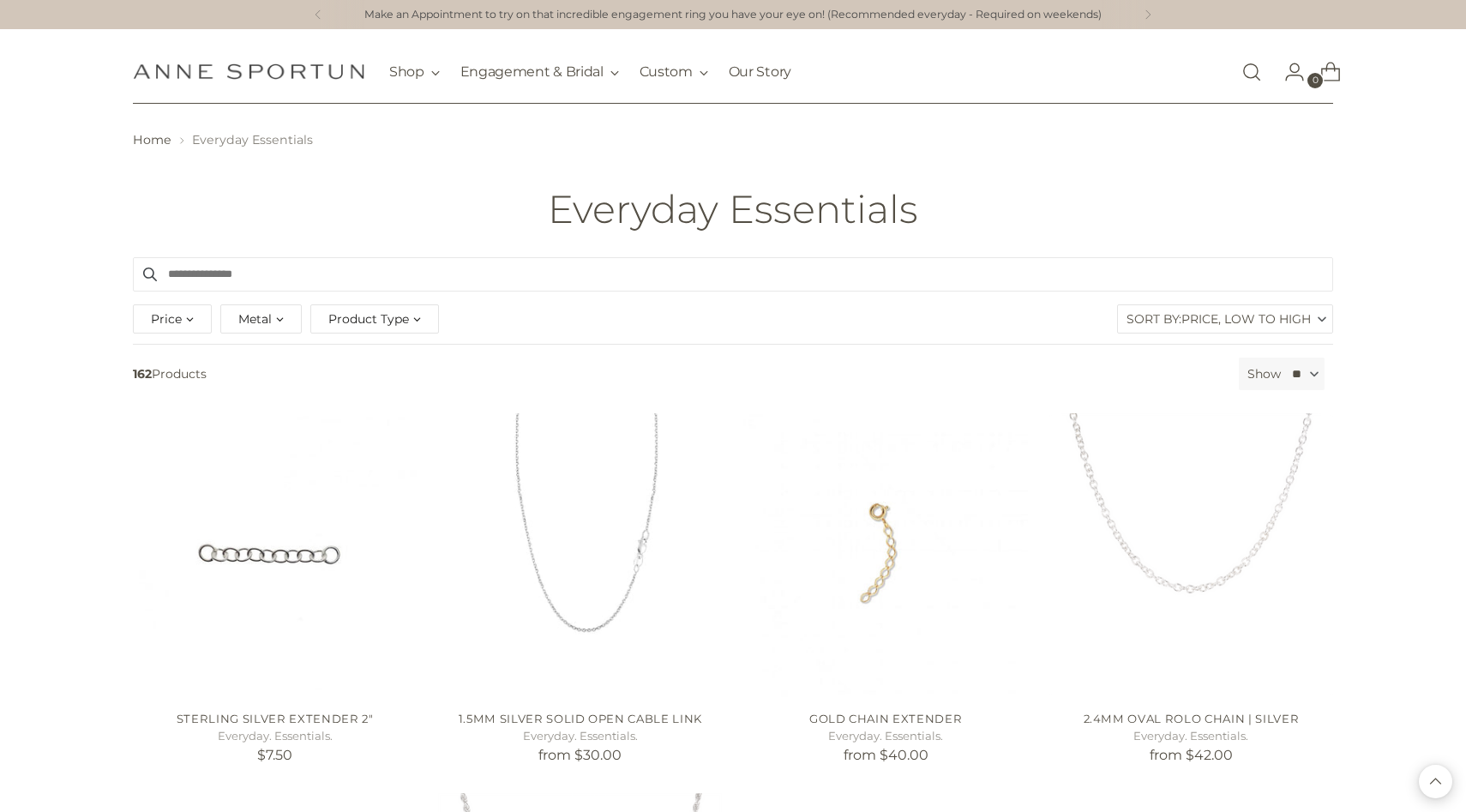
scroll to position [3782, 0]
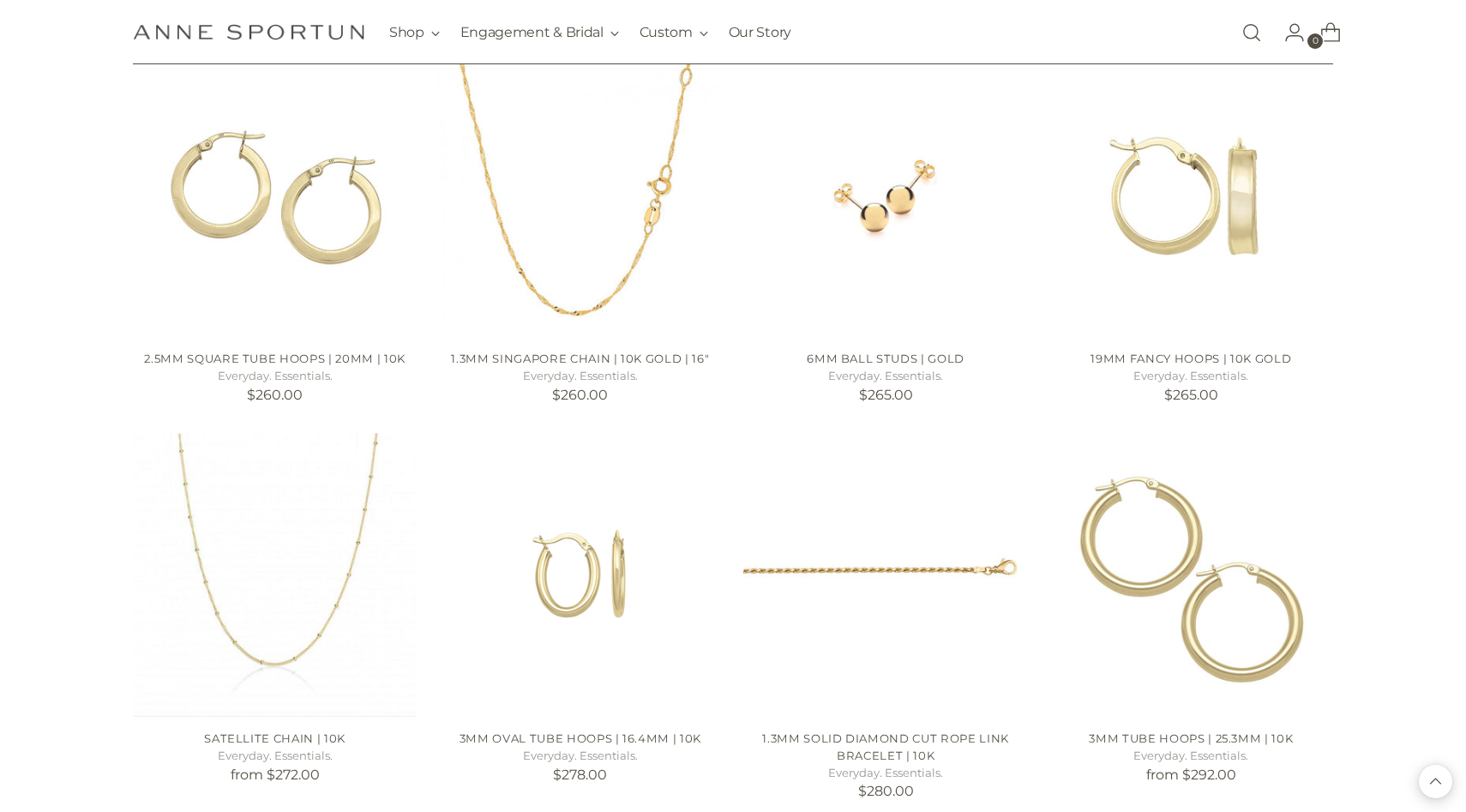
scroll to position [6329, 0]
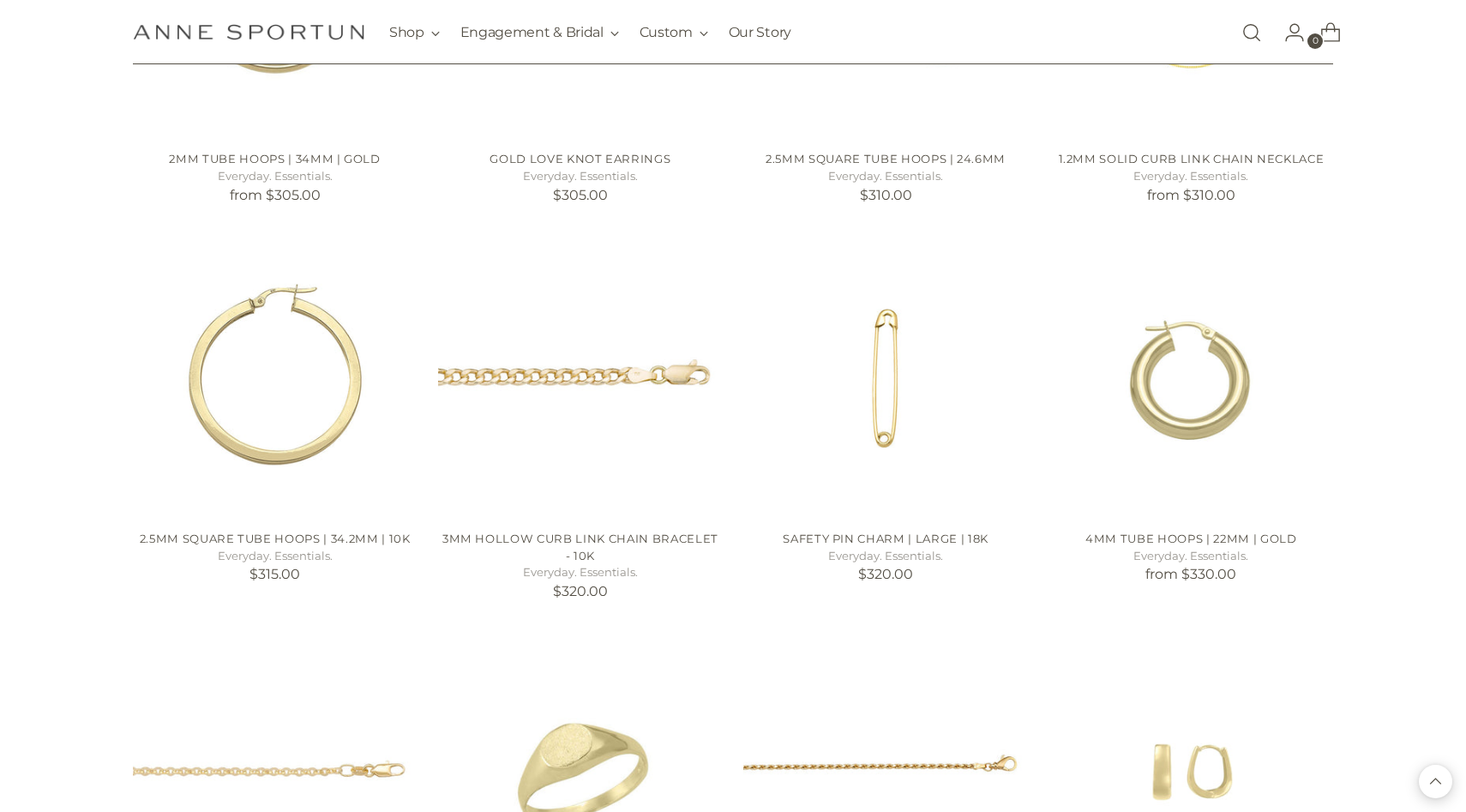
scroll to position [7288, 0]
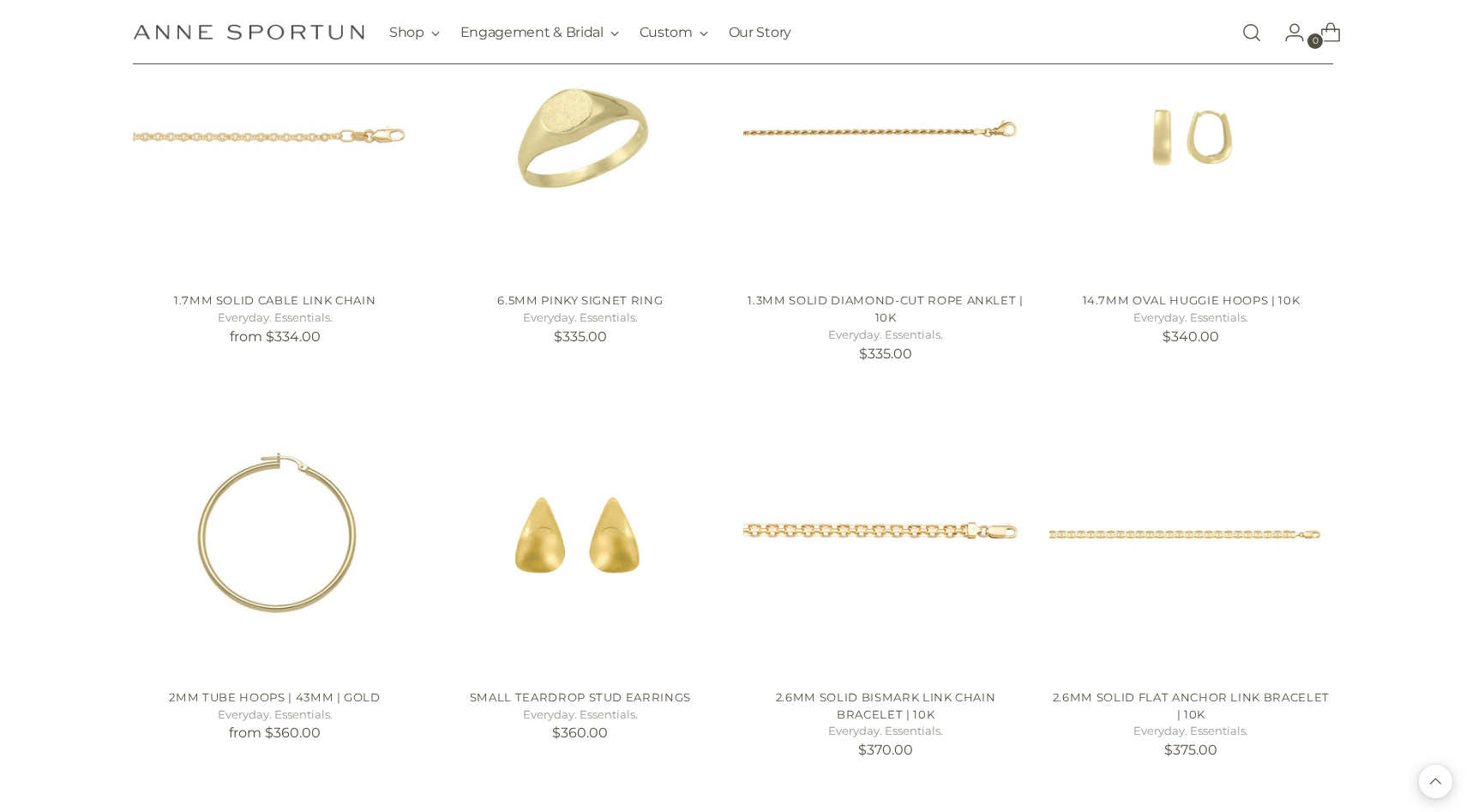
scroll to position [7828, 0]
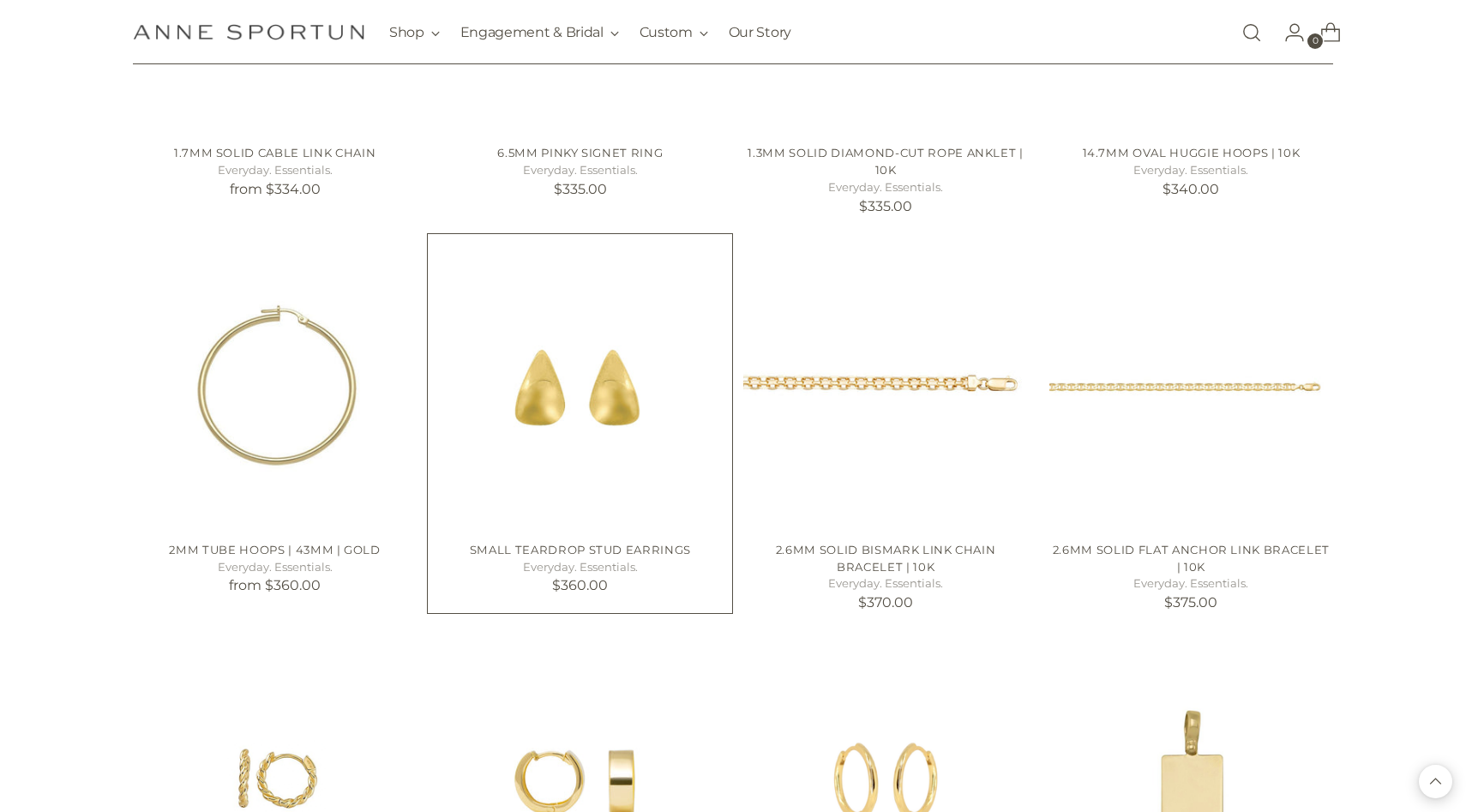
click at [0, 0] on img "Small Teardrop Stud Earrings" at bounding box center [0, 0] width 0 height 0
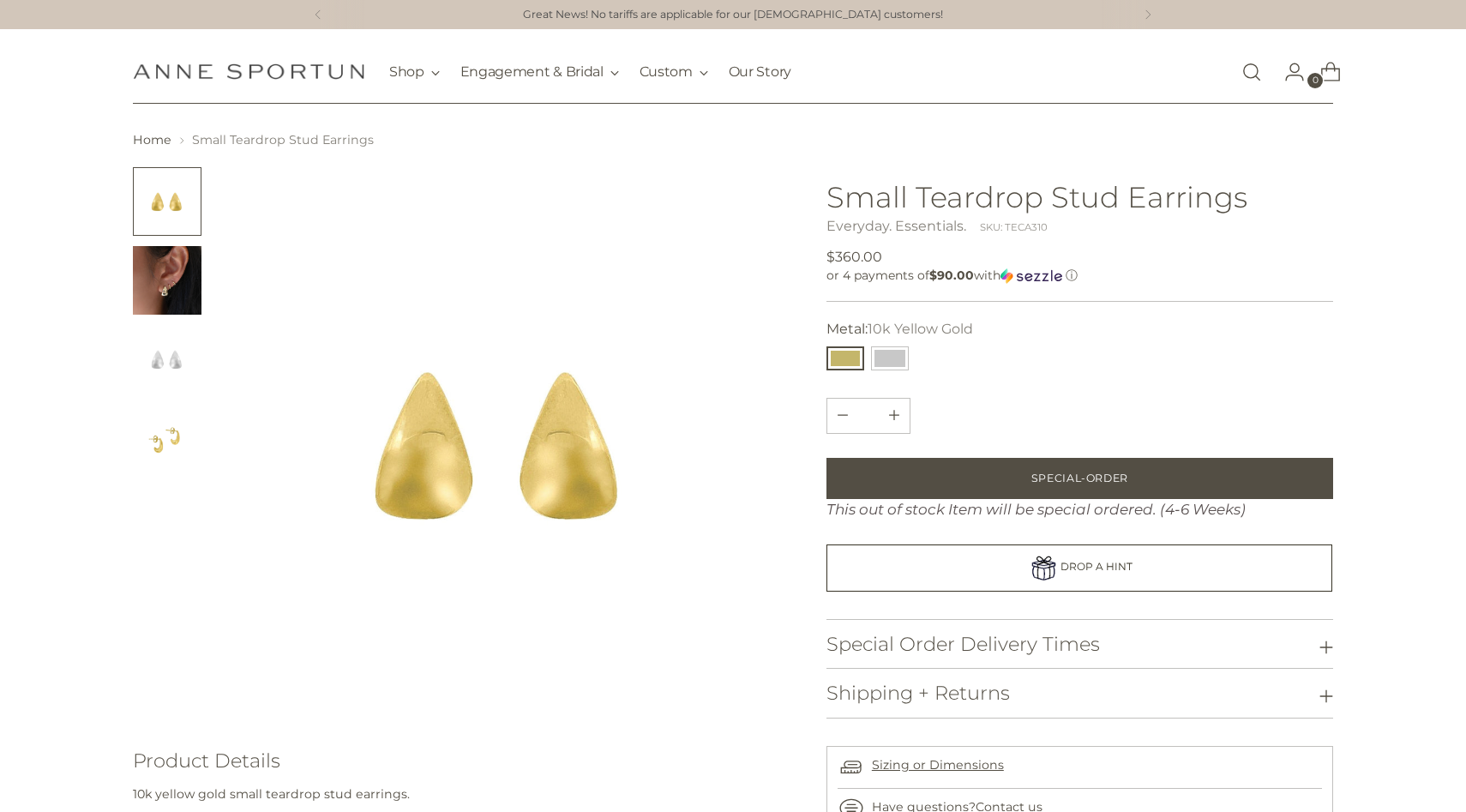
click at [178, 285] on img "Change image to image 2" at bounding box center [167, 280] width 69 height 69
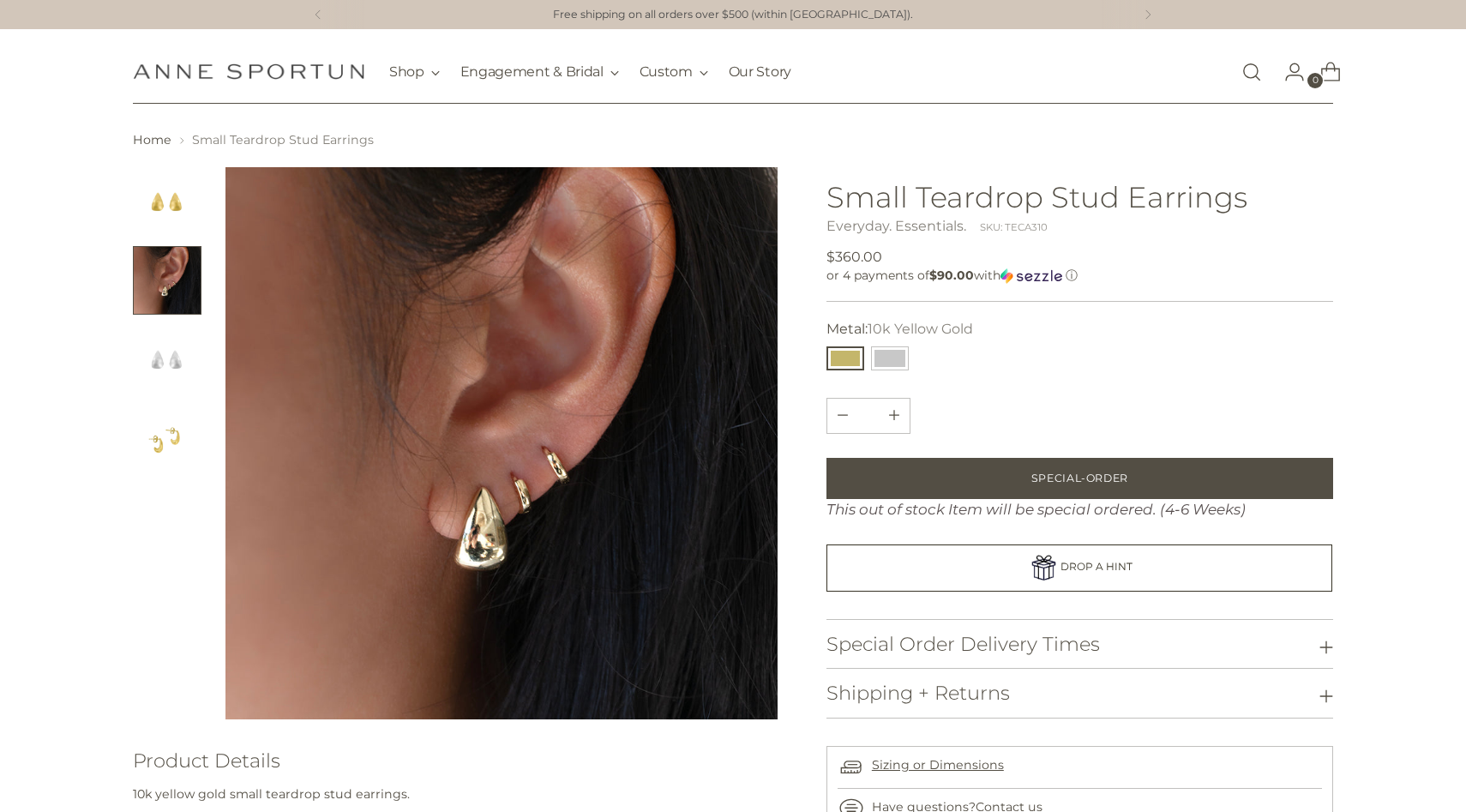
click at [168, 223] on img "Change image to image 1" at bounding box center [167, 201] width 69 height 69
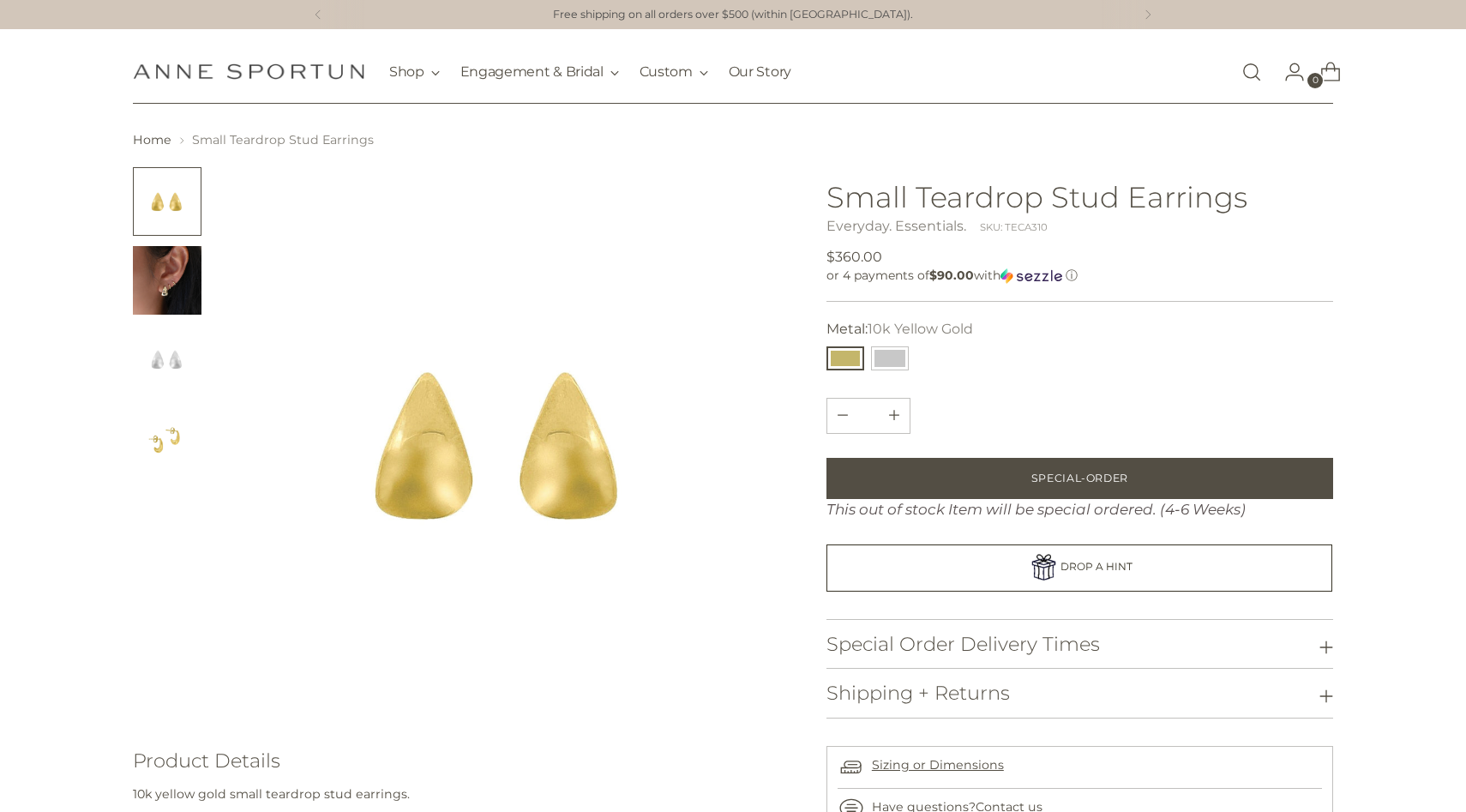
click at [164, 276] on img "Change image to image 2" at bounding box center [167, 280] width 69 height 69
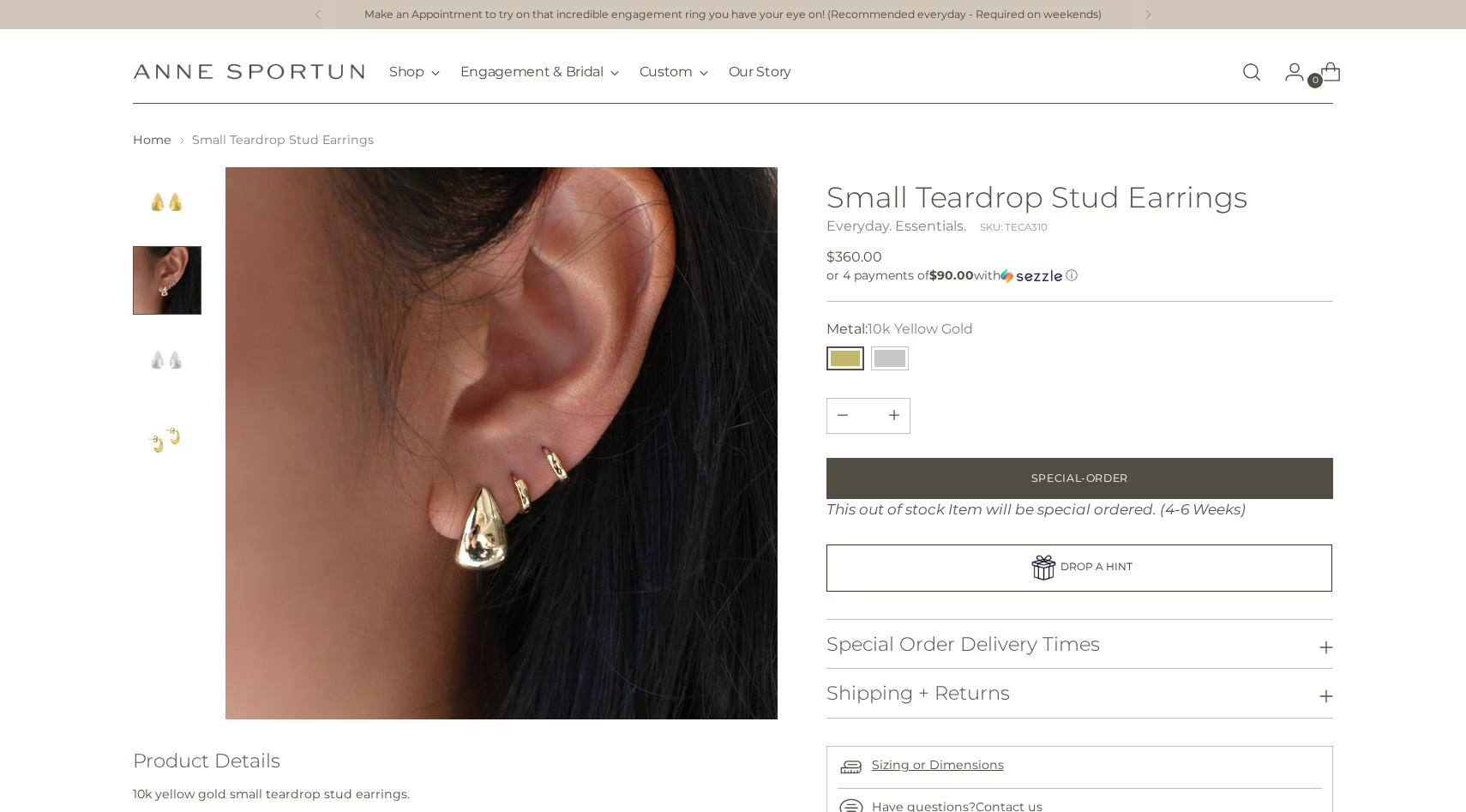
click at [154, 434] on img "Change image to image 4" at bounding box center [167, 438] width 69 height 69
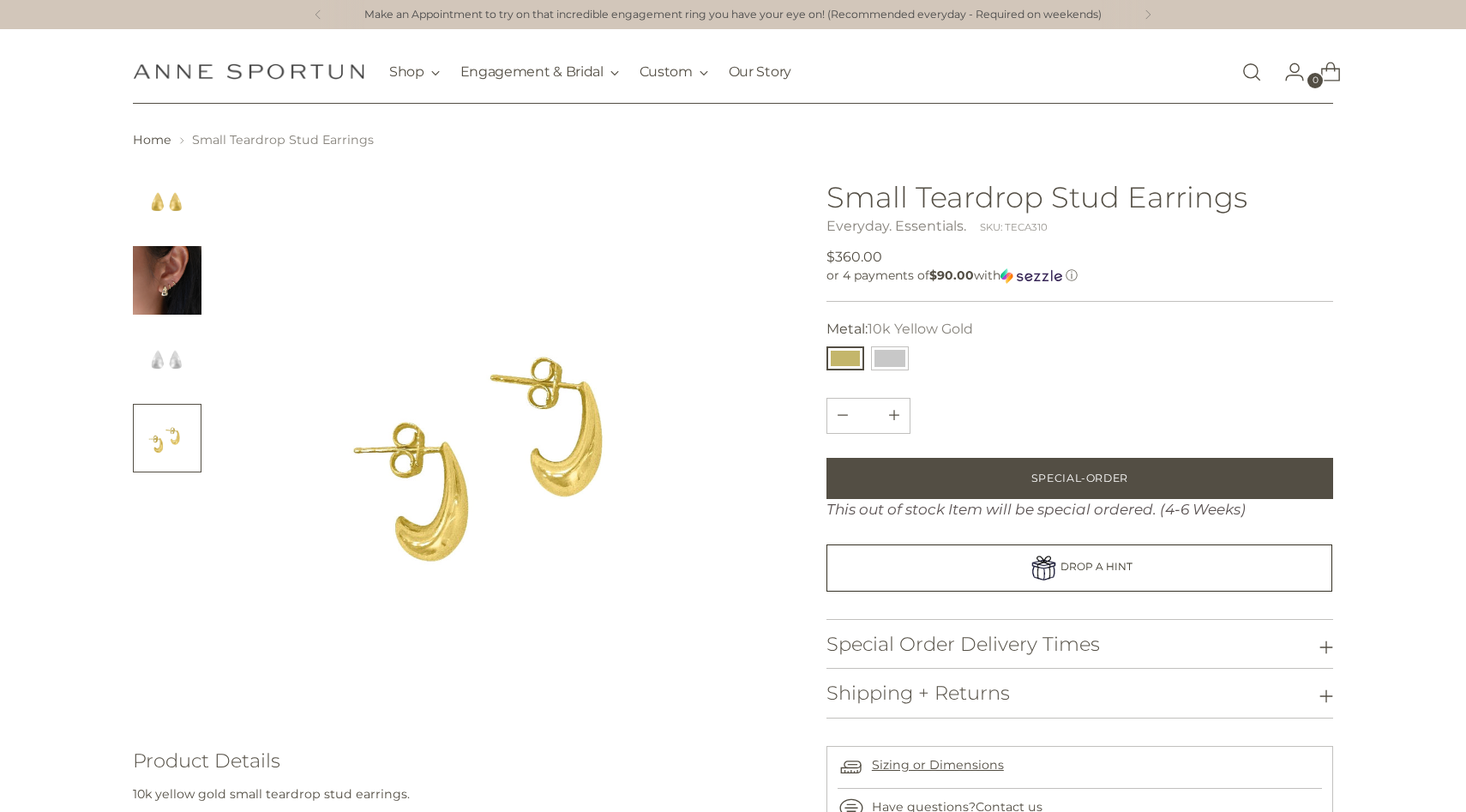
click at [155, 337] on img "Change image to image 3" at bounding box center [167, 360] width 69 height 69
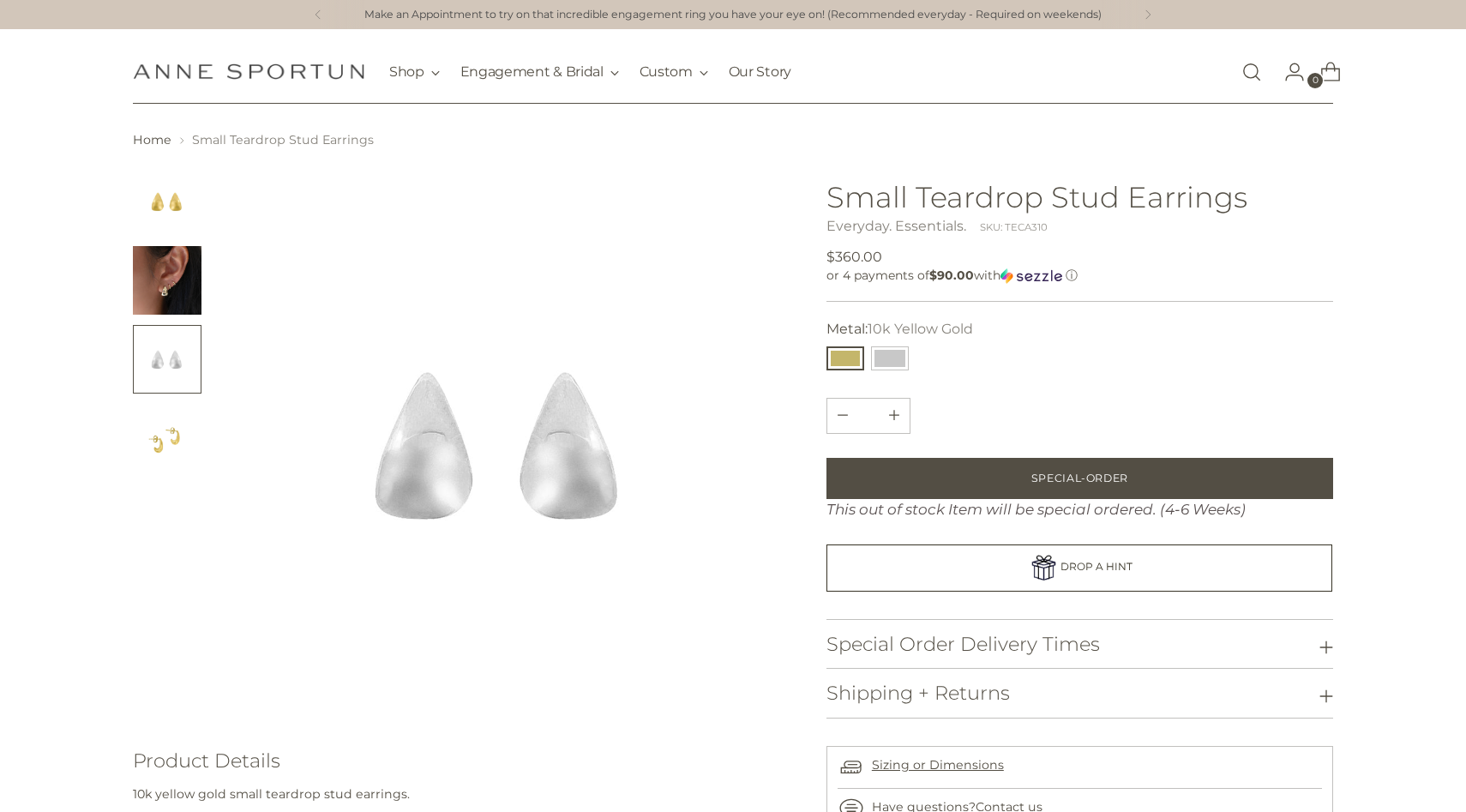
click at [157, 270] on img "Change image to image 2" at bounding box center [167, 280] width 69 height 69
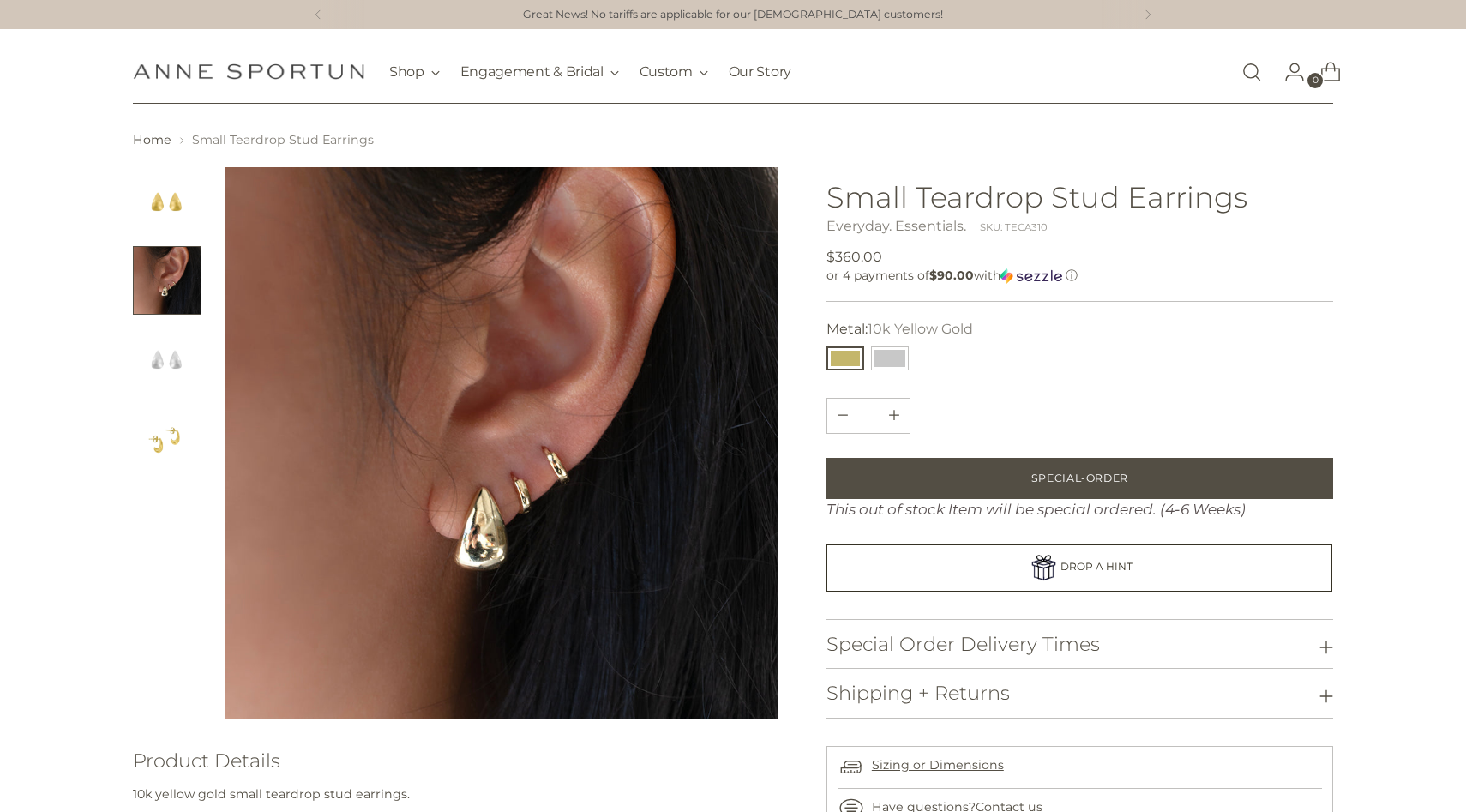
click at [173, 209] on img "Change image to image 1" at bounding box center [167, 201] width 69 height 69
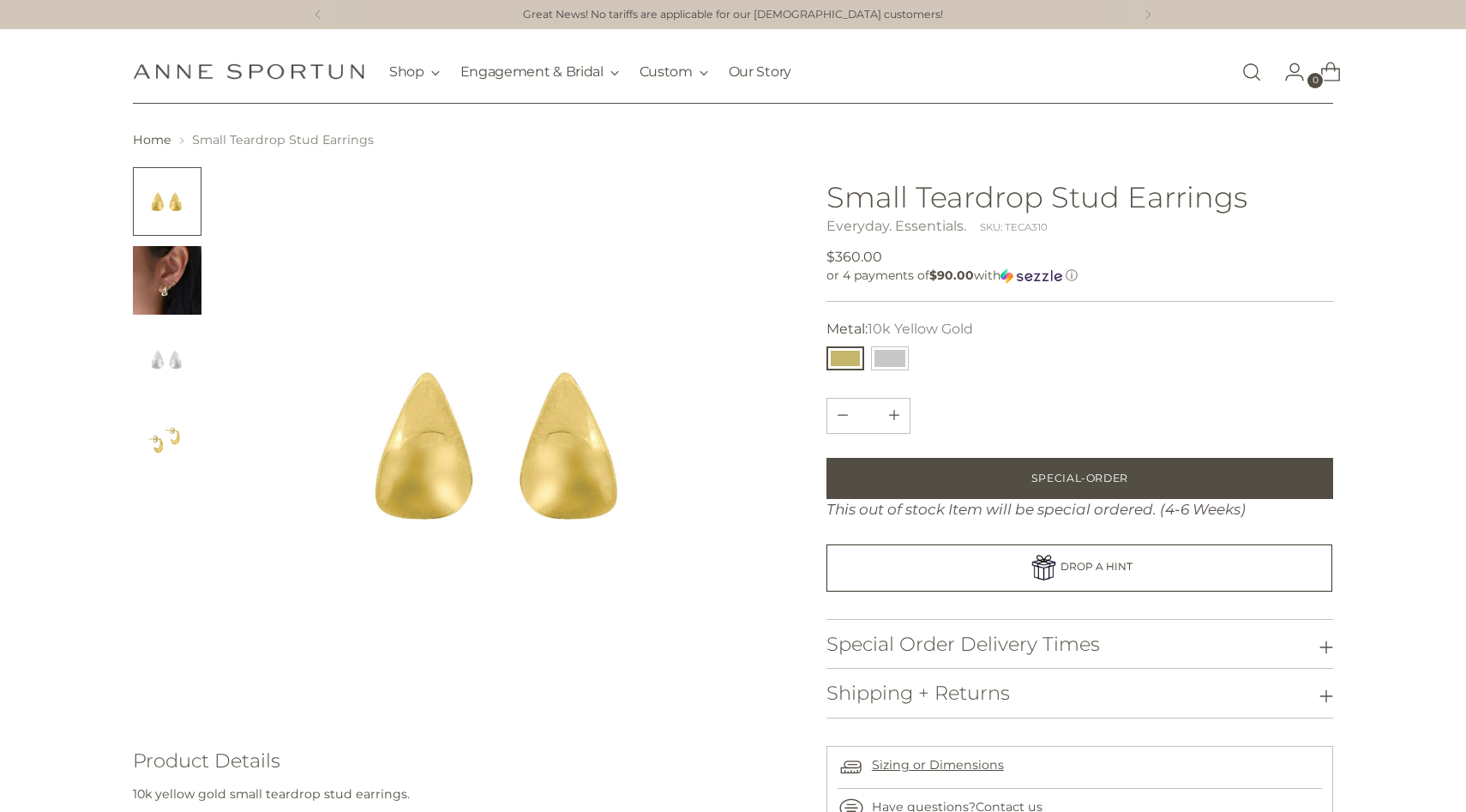
click at [164, 272] on img "Change image to image 2" at bounding box center [167, 280] width 69 height 69
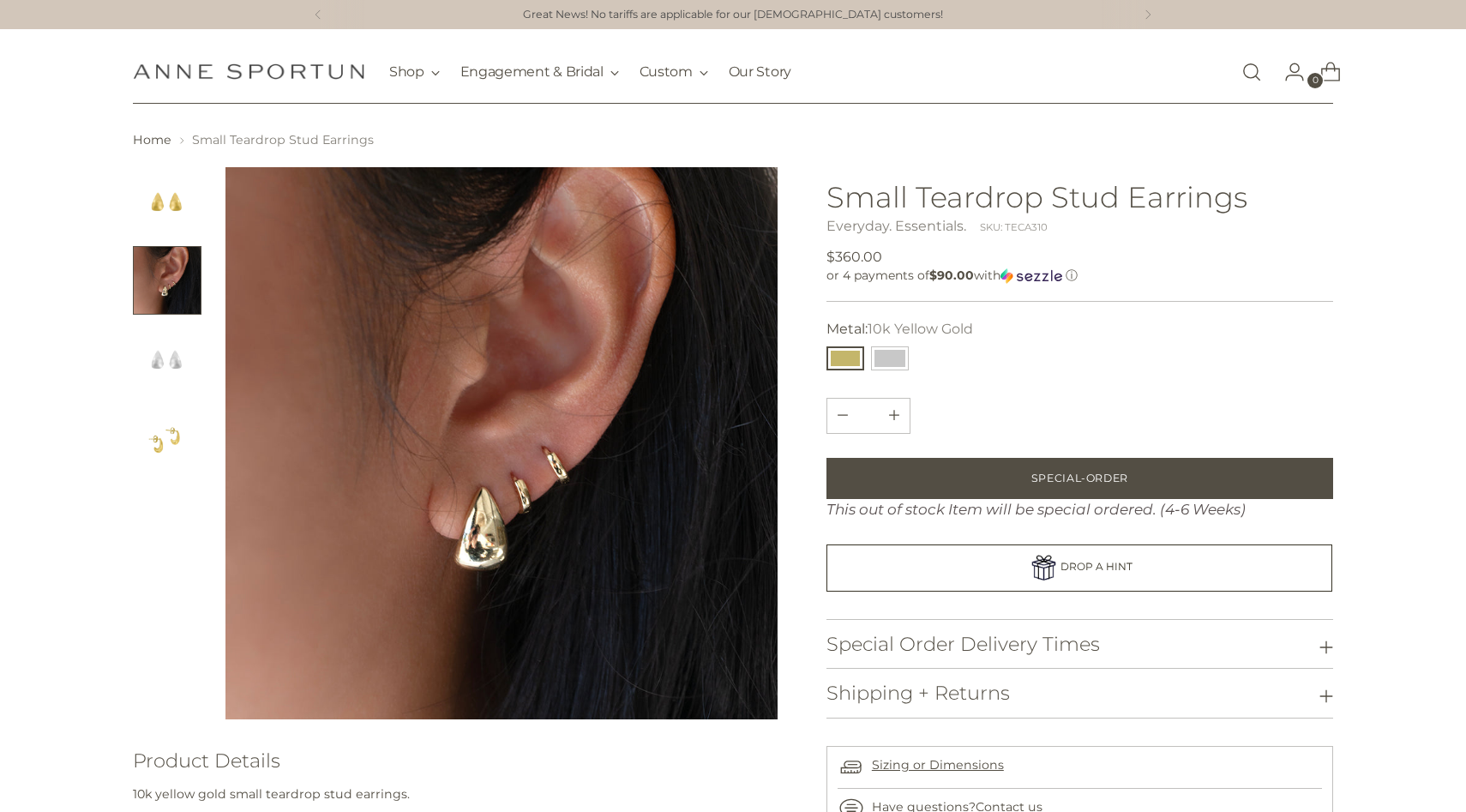
click at [179, 343] on img "Change image to image 3" at bounding box center [167, 360] width 69 height 69
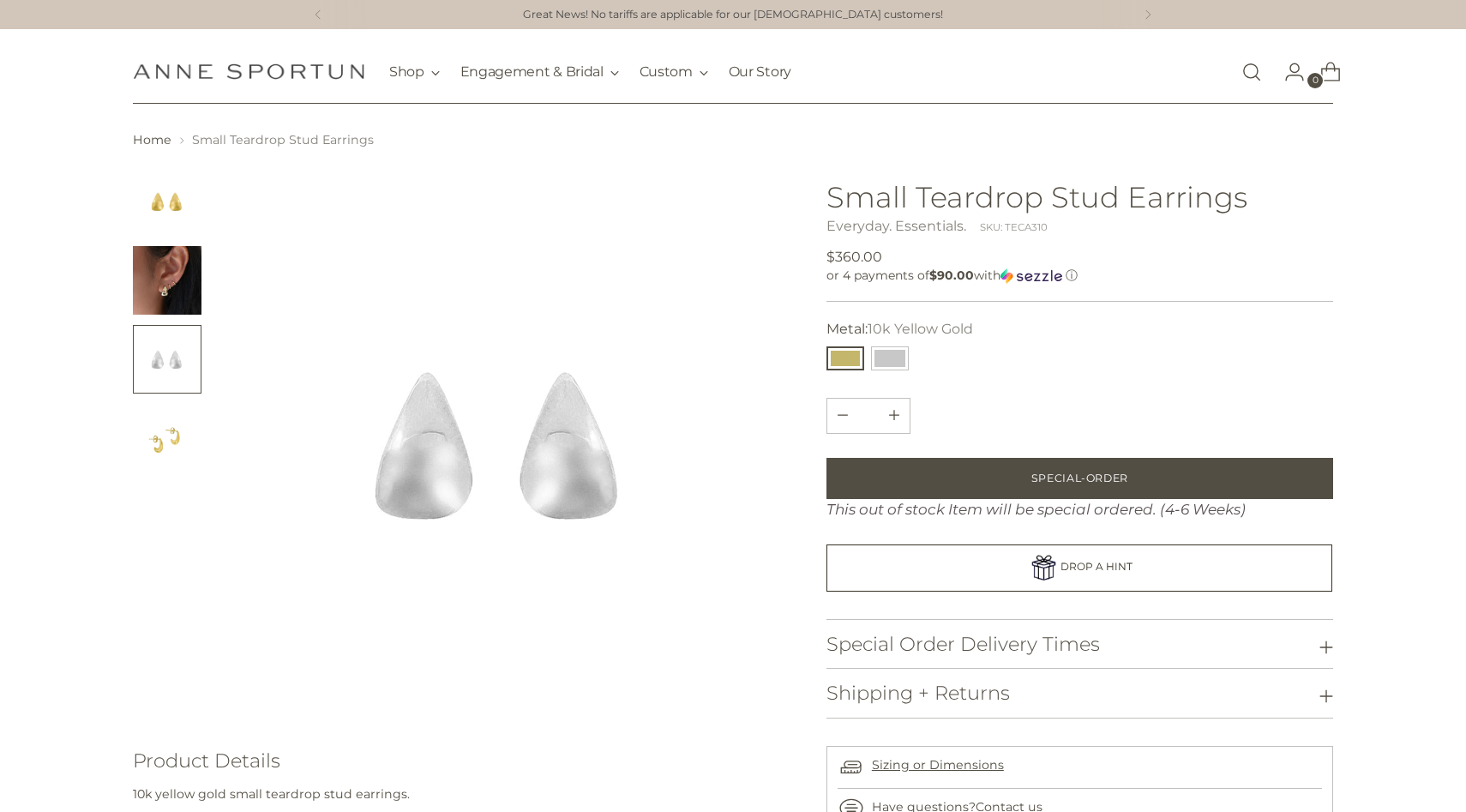
click at [159, 429] on img "Change image to image 4" at bounding box center [167, 438] width 69 height 69
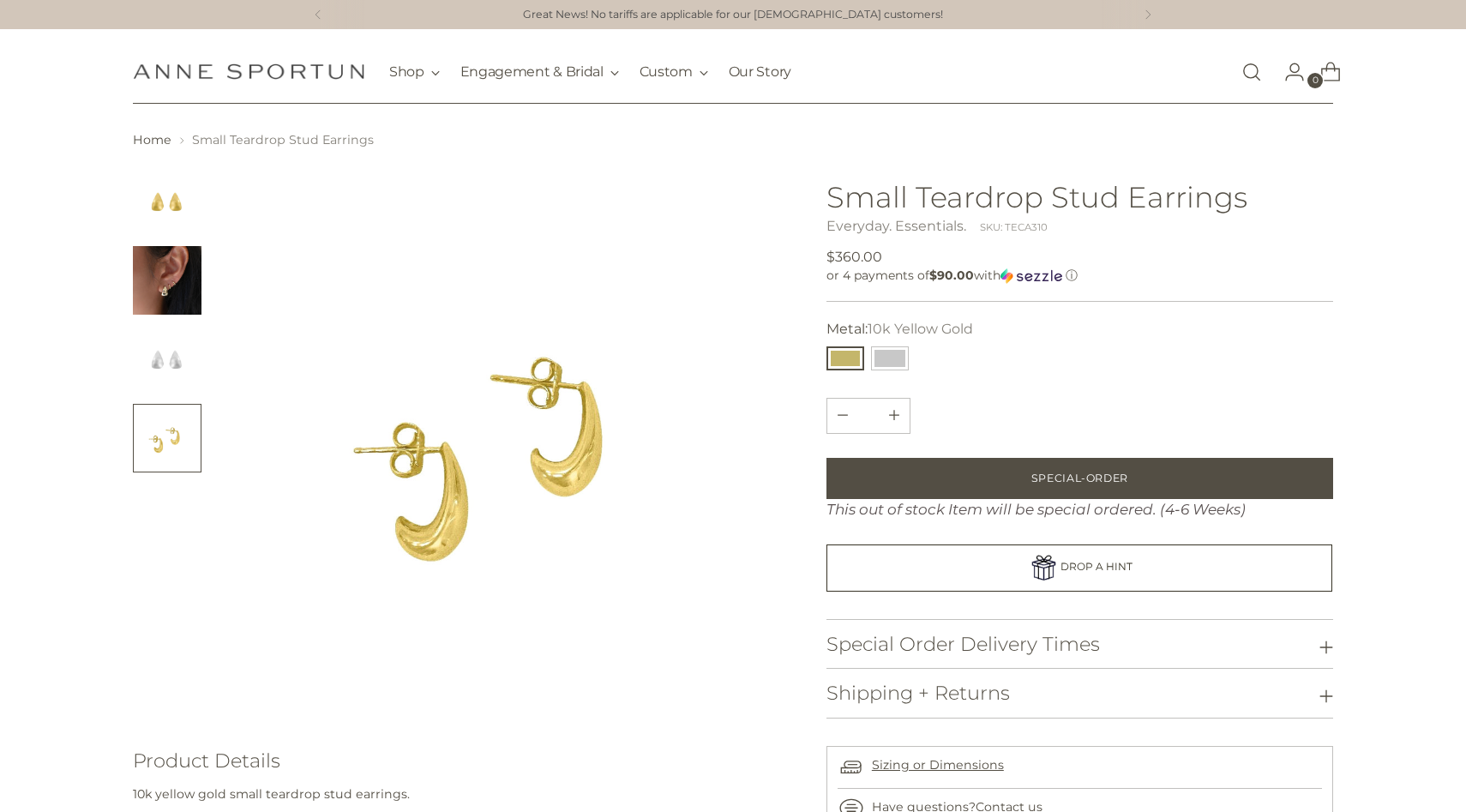
click at [163, 337] on img "Change image to image 3" at bounding box center [167, 360] width 69 height 69
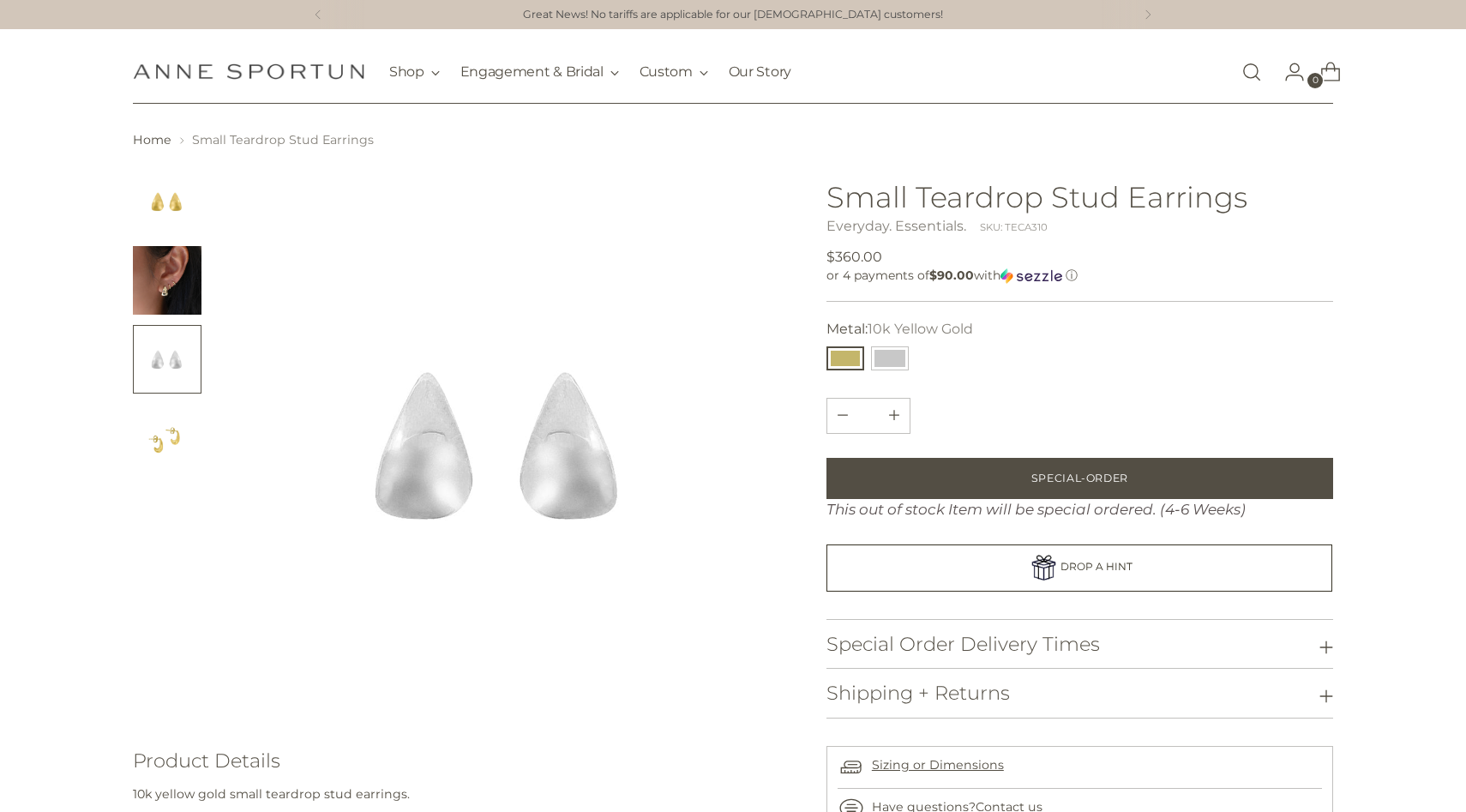
click at [167, 284] on img "Change image to image 2" at bounding box center [167, 280] width 69 height 69
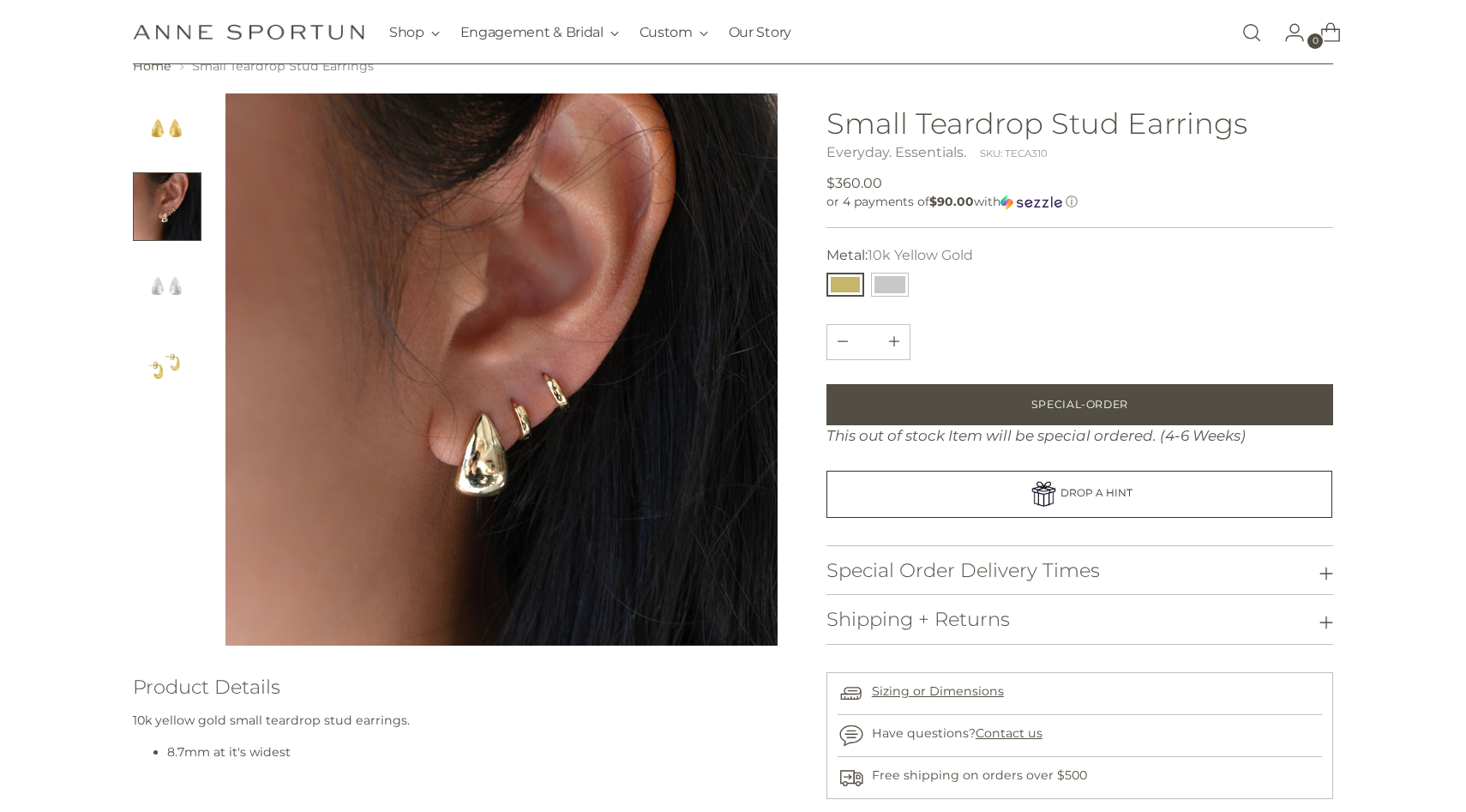
scroll to position [72, 0]
